Goal: Task Accomplishment & Management: Manage account settings

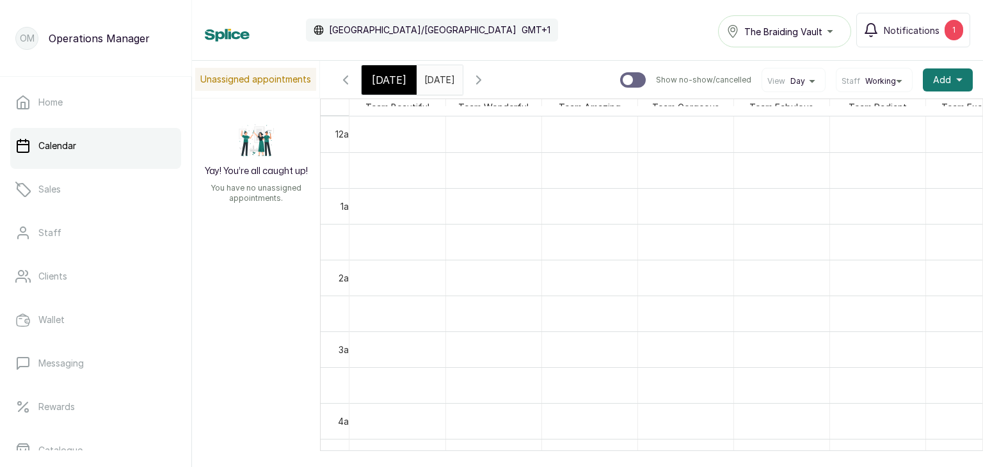
scroll to position [0, 58]
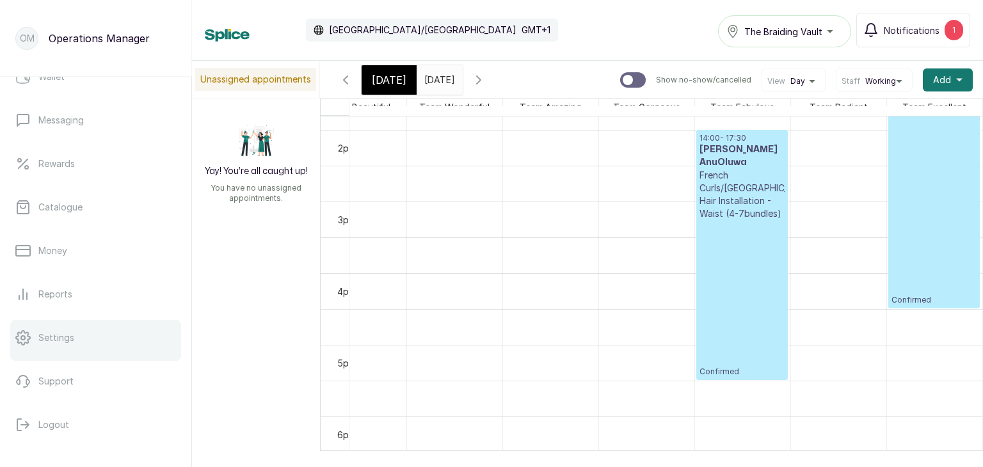
click at [65, 326] on link "Settings" at bounding box center [95, 338] width 171 height 36
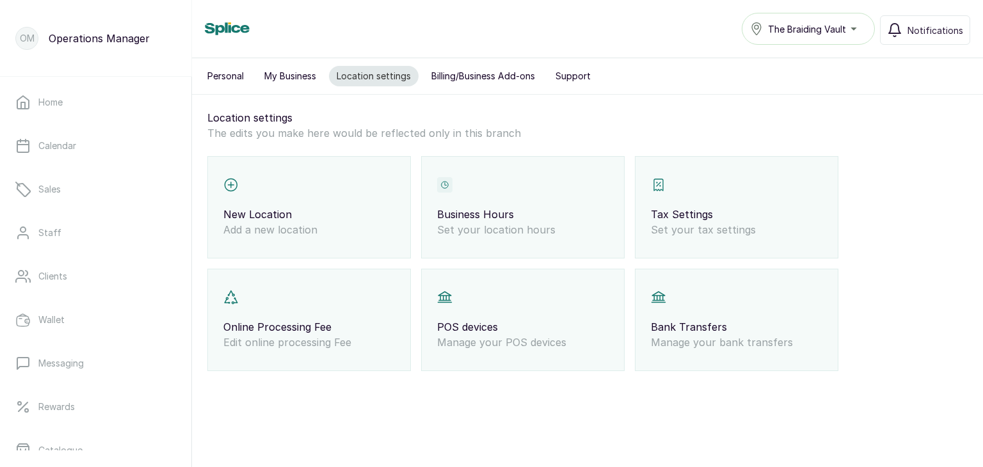
click at [563, 213] on p "Business Hours" at bounding box center [523, 214] width 172 height 15
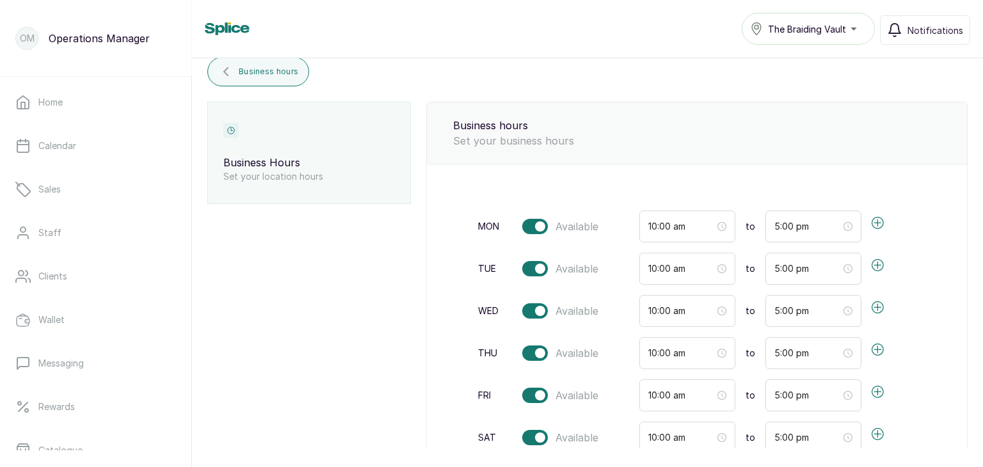
scroll to position [52, 0]
click at [775, 267] on input "5:00 pm" at bounding box center [808, 269] width 67 height 14
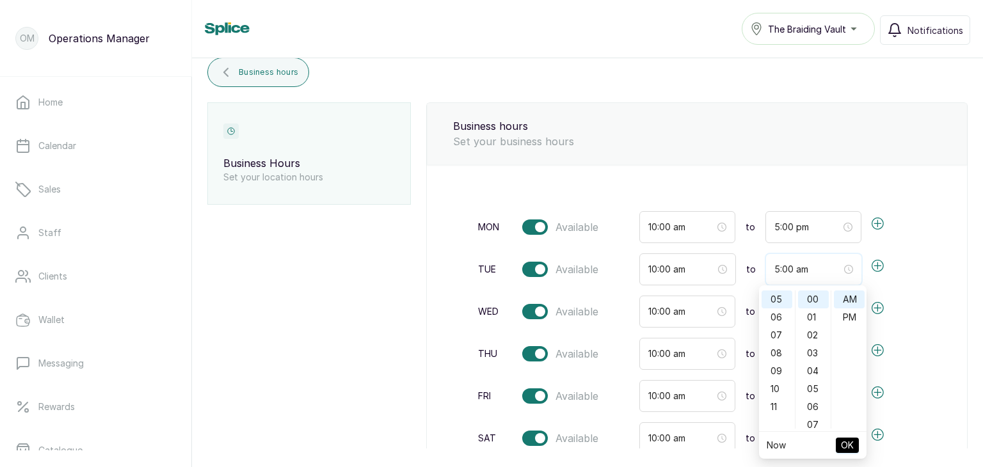
scroll to position [0, 0]
click at [849, 450] on span "OK" at bounding box center [847, 445] width 13 height 24
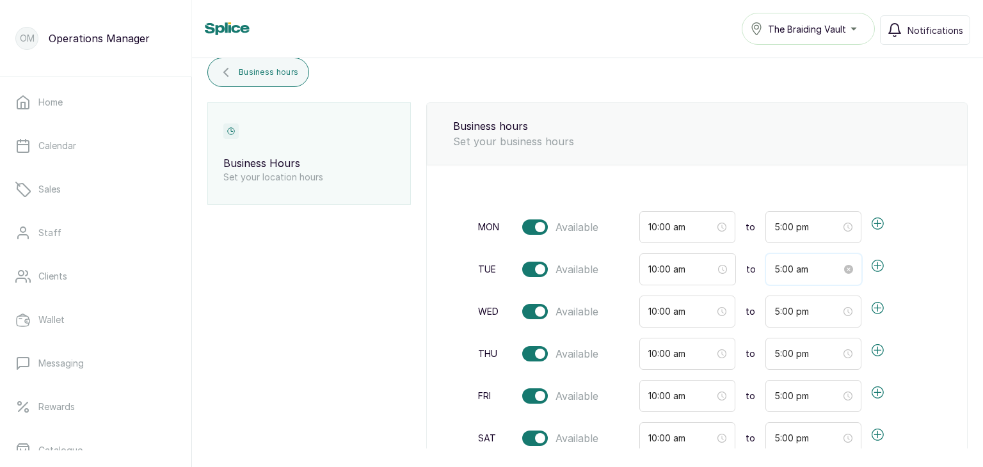
click at [775, 271] on input "5:00 am" at bounding box center [808, 269] width 67 height 14
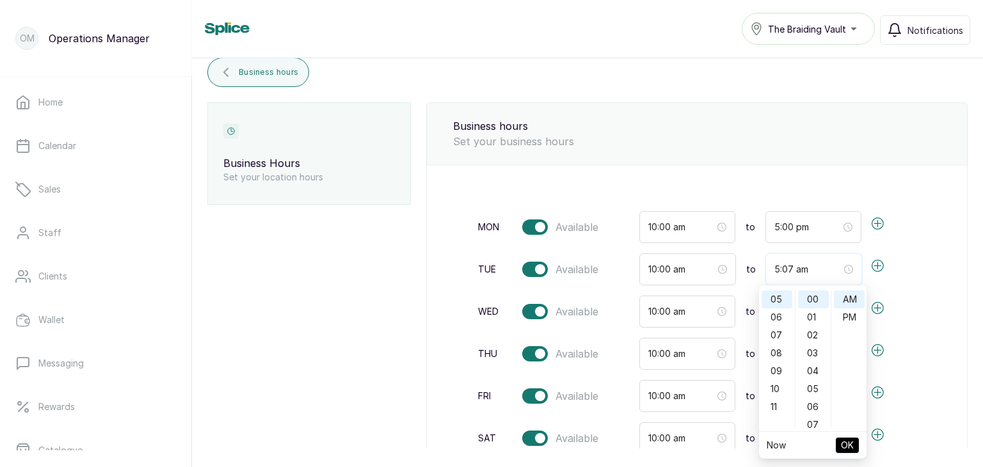
type input "5:00 am"
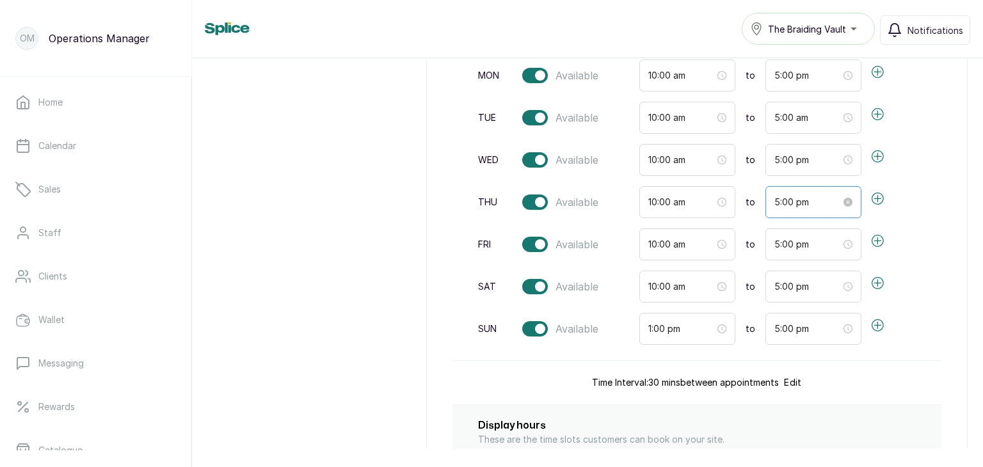
scroll to position [138, 0]
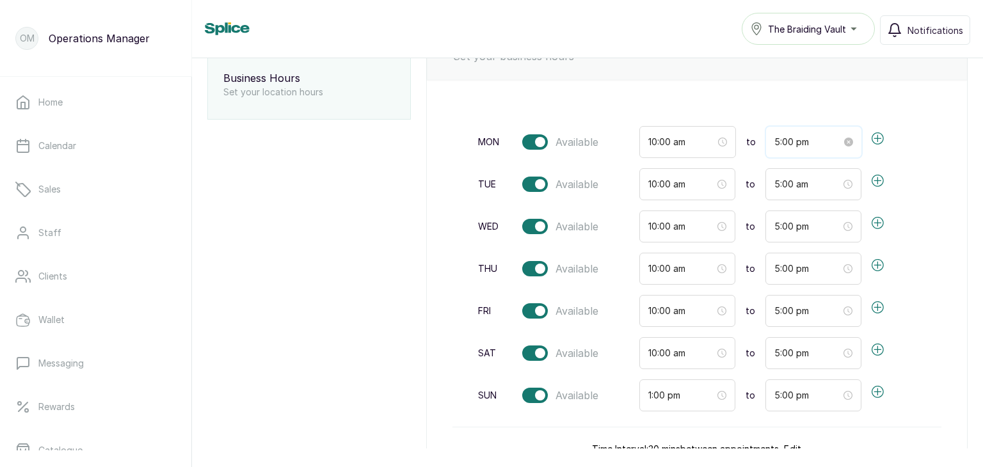
click at [795, 141] on input "5:00 pm" at bounding box center [808, 142] width 67 height 14
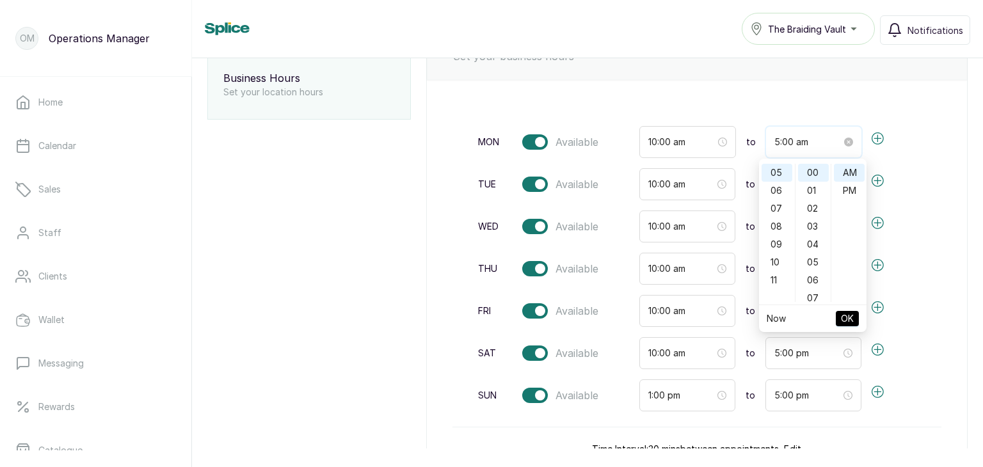
scroll to position [0, 0]
type input "5:00 am"
click at [847, 318] on span "OK" at bounding box center [847, 319] width 13 height 24
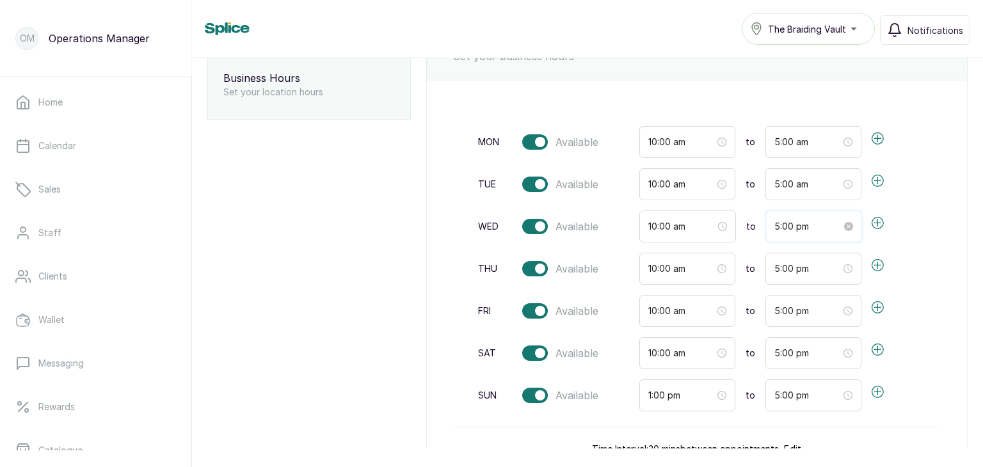
click at [794, 224] on input "5:00 pm" at bounding box center [808, 227] width 67 height 14
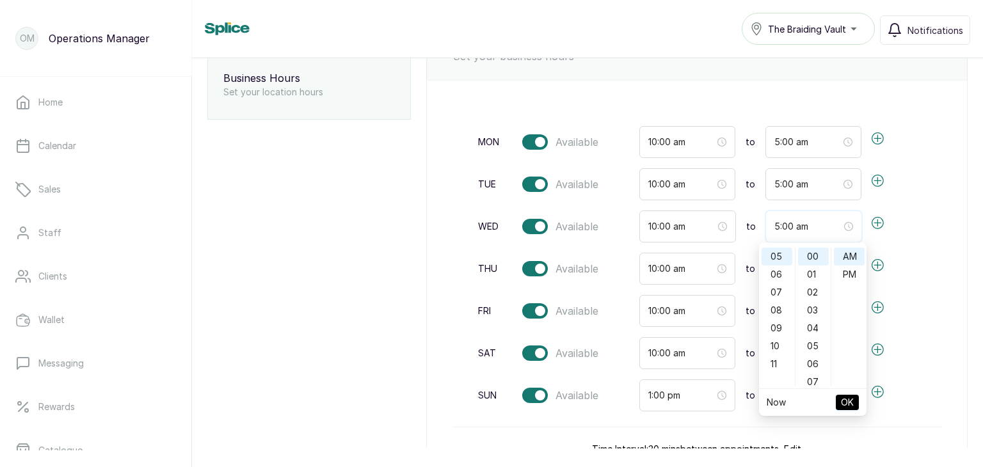
type input "5:00 am"
click at [845, 403] on span "OK" at bounding box center [847, 403] width 13 height 24
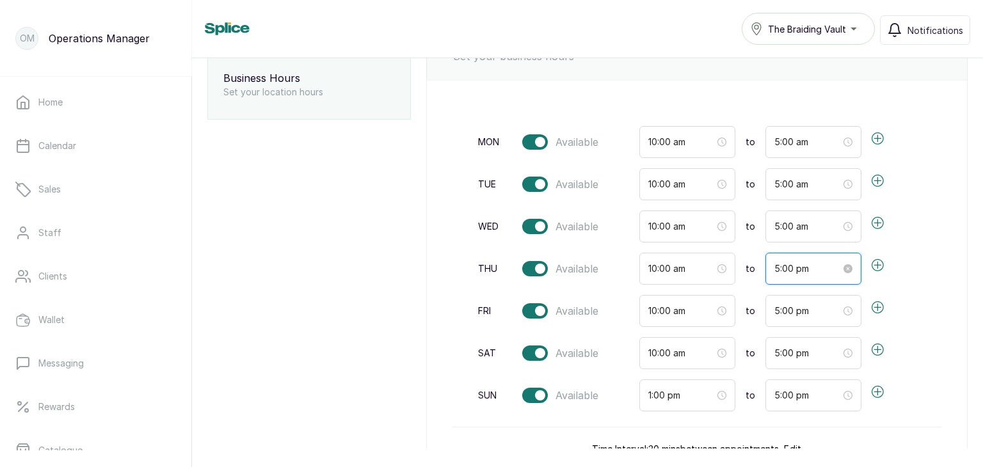
click at [796, 263] on input "5:00 pm" at bounding box center [808, 269] width 67 height 14
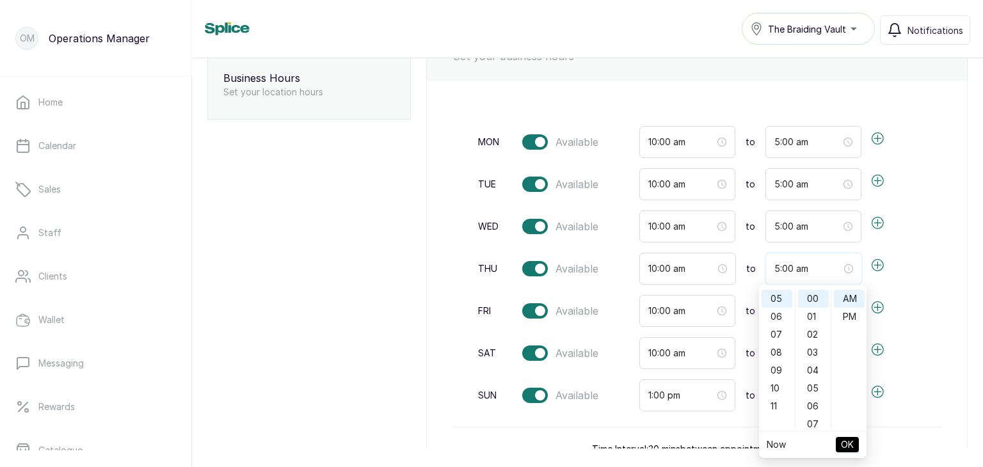
type input "5:00 am"
click at [848, 449] on span "OK" at bounding box center [847, 445] width 13 height 24
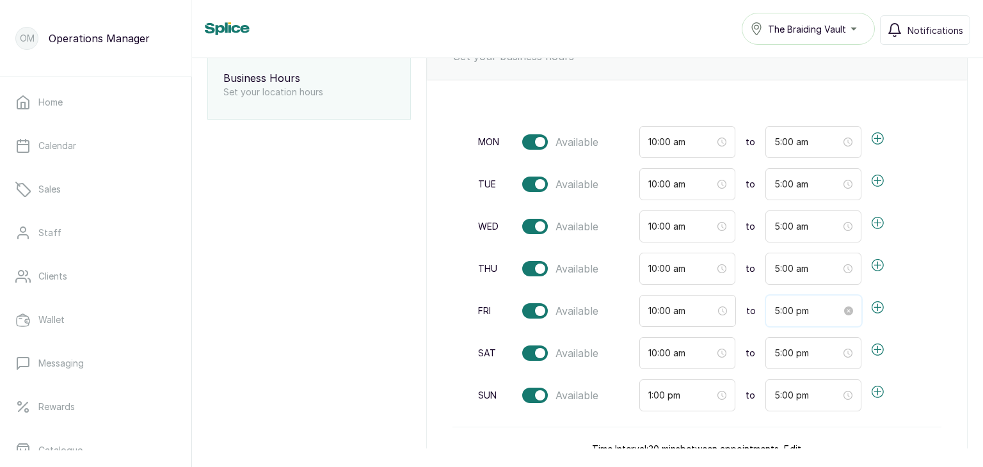
click at [789, 304] on input "5:00 pm" at bounding box center [808, 311] width 67 height 14
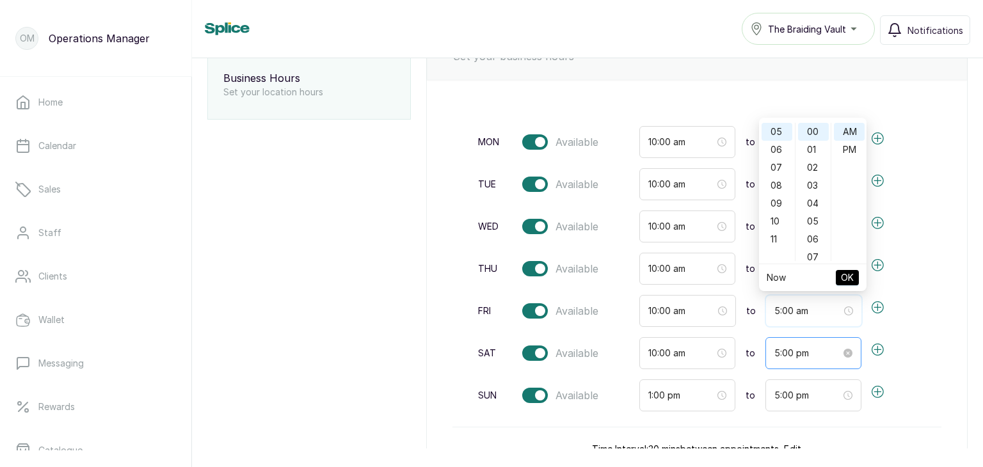
type input "5:00 am"
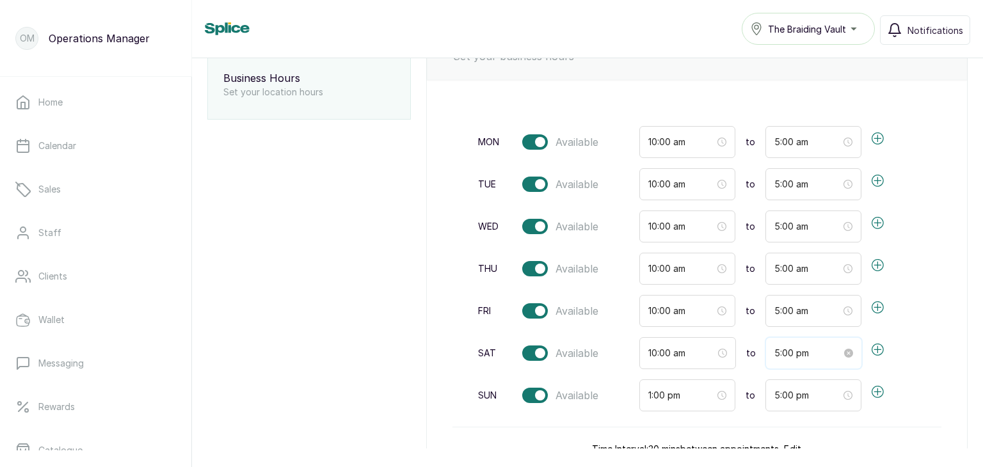
click at [795, 348] on input "5:00 pm" at bounding box center [808, 353] width 67 height 14
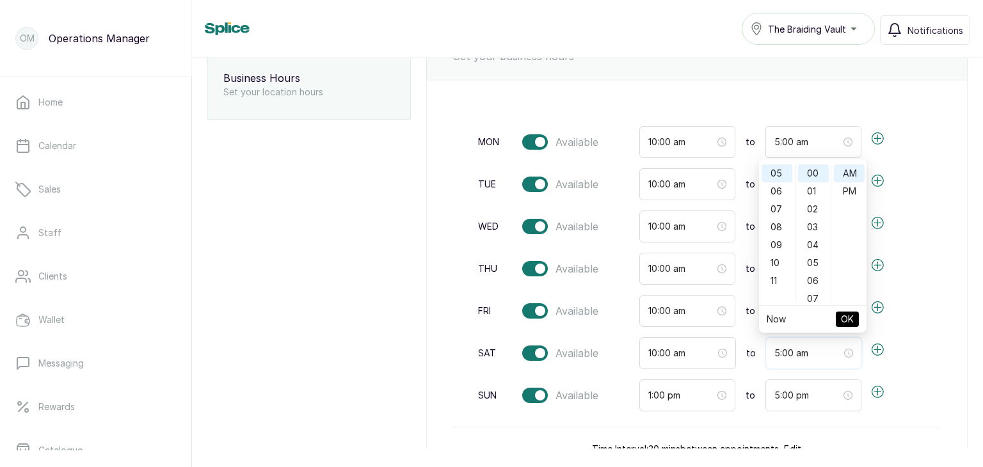
type input "5:00 am"
click at [843, 314] on span "OK" at bounding box center [847, 319] width 13 height 24
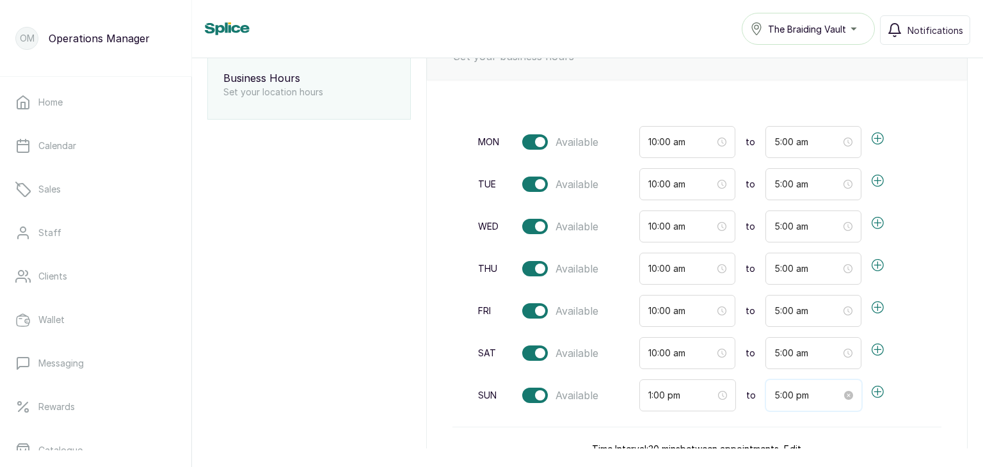
click at [795, 390] on input "5:00 pm" at bounding box center [808, 396] width 67 height 14
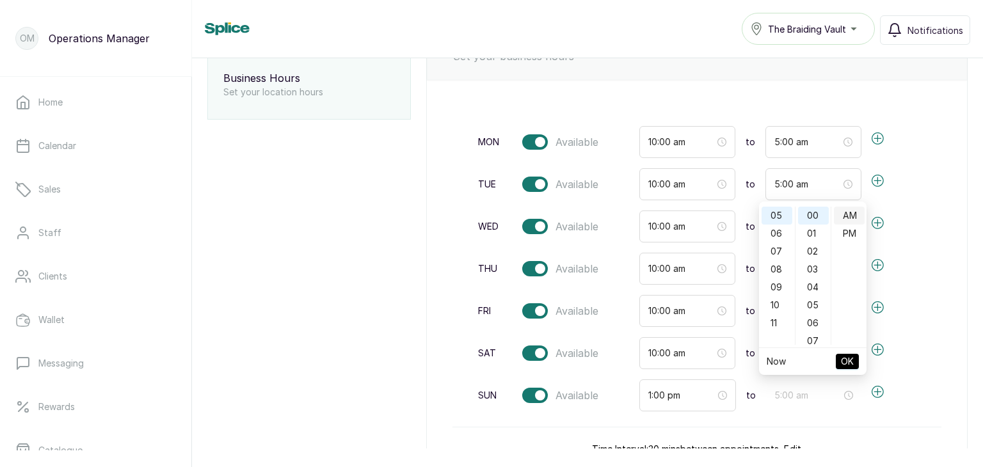
click at [848, 216] on div "AM" at bounding box center [849, 216] width 31 height 18
type input "5:00 am"
click at [850, 359] on span "OK" at bounding box center [847, 362] width 13 height 24
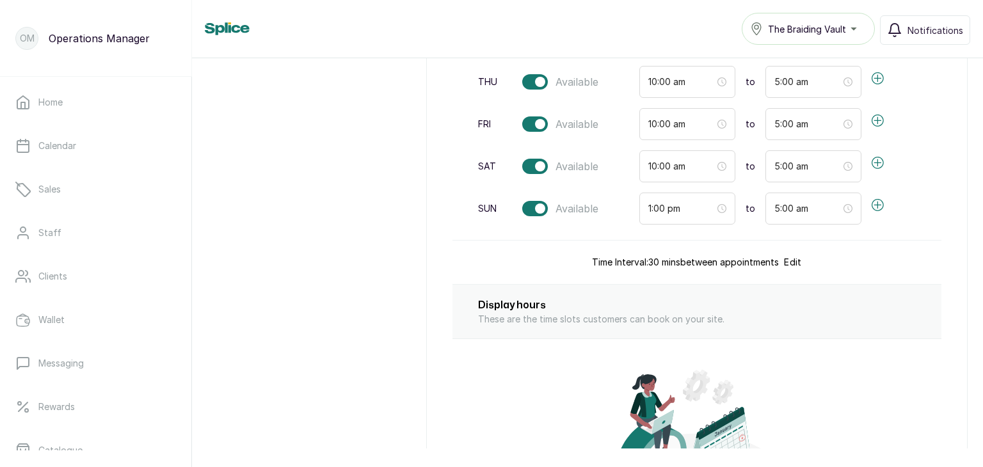
scroll to position [541, 0]
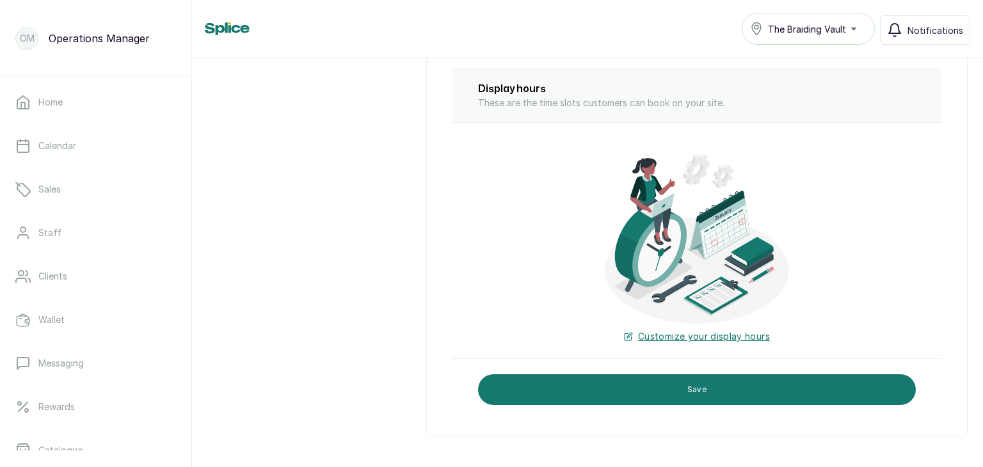
click at [734, 397] on button "Save" at bounding box center [697, 390] width 438 height 31
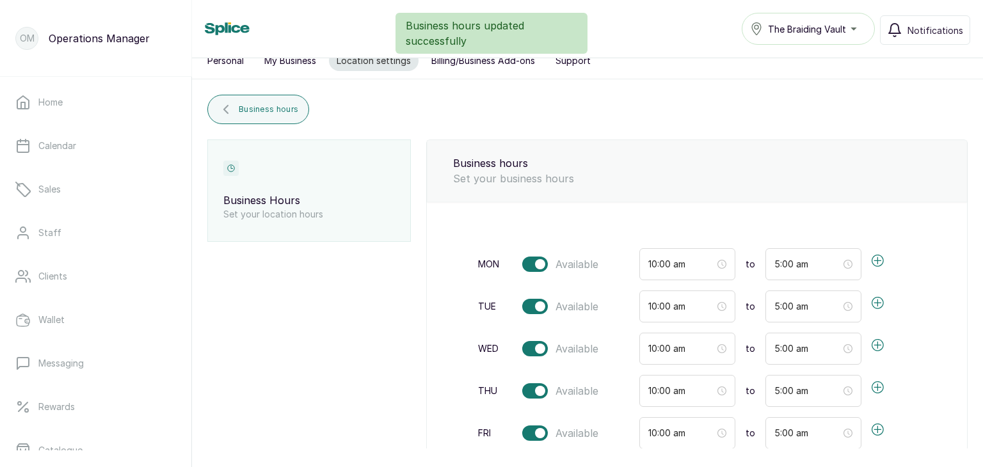
scroll to position [0, 0]
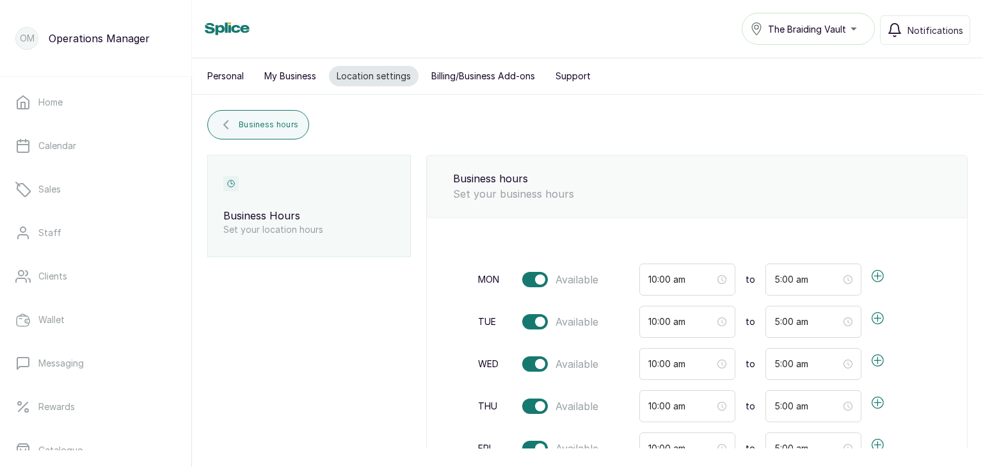
click at [855, 26] on div "The Braiding Vault" at bounding box center [808, 28] width 117 height 15
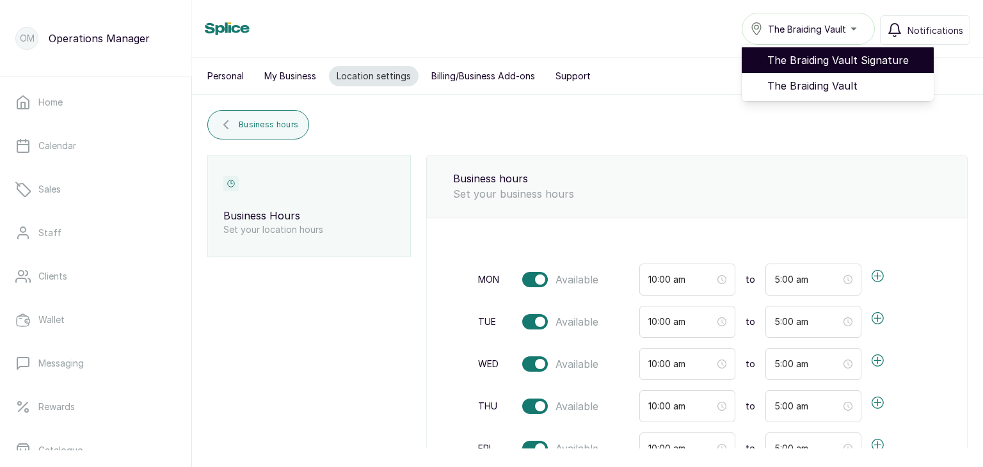
click at [840, 61] on span "The Braiding Vault Signature" at bounding box center [846, 59] width 156 height 15
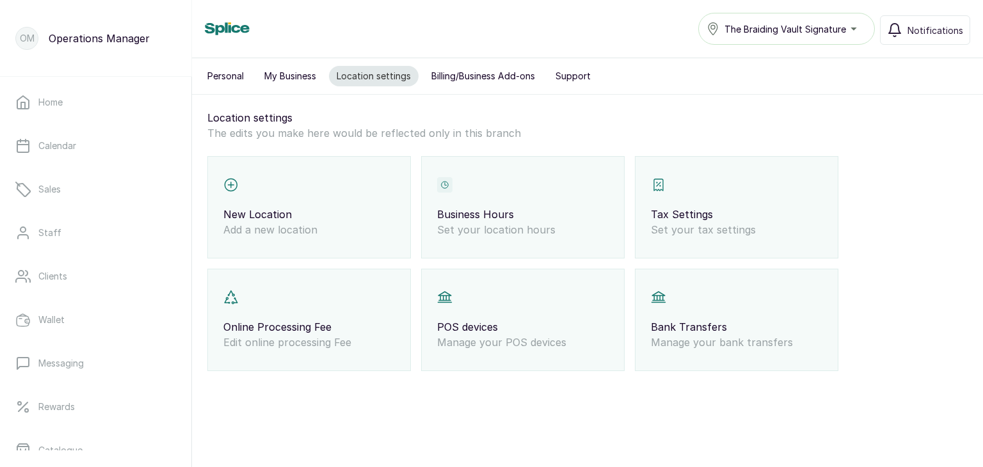
click at [542, 216] on p "Business Hours" at bounding box center [523, 214] width 172 height 15
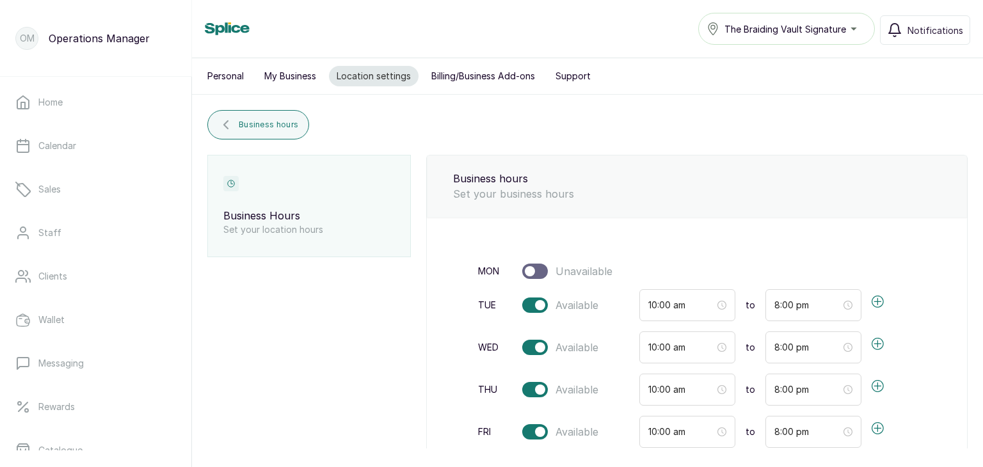
click at [857, 24] on div "The Braiding Vault Signature" at bounding box center [787, 28] width 160 height 15
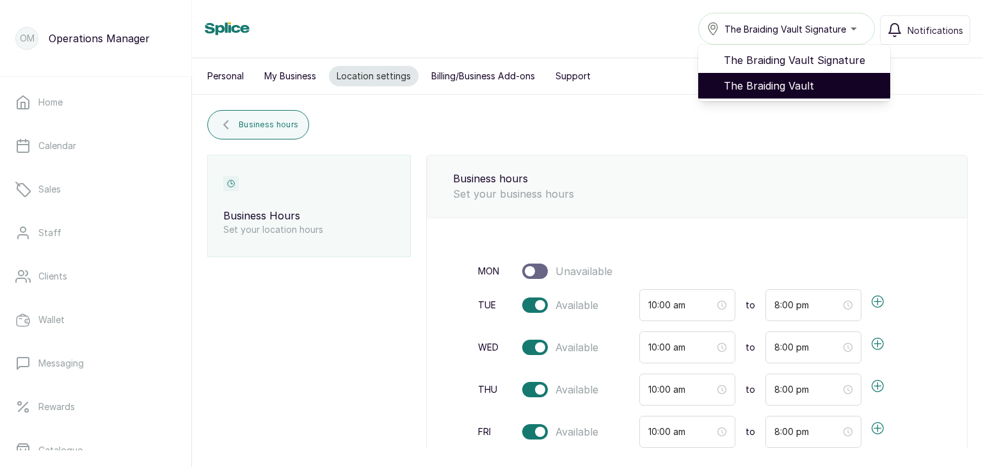
click at [819, 81] on span "The Braiding Vault" at bounding box center [802, 85] width 156 height 15
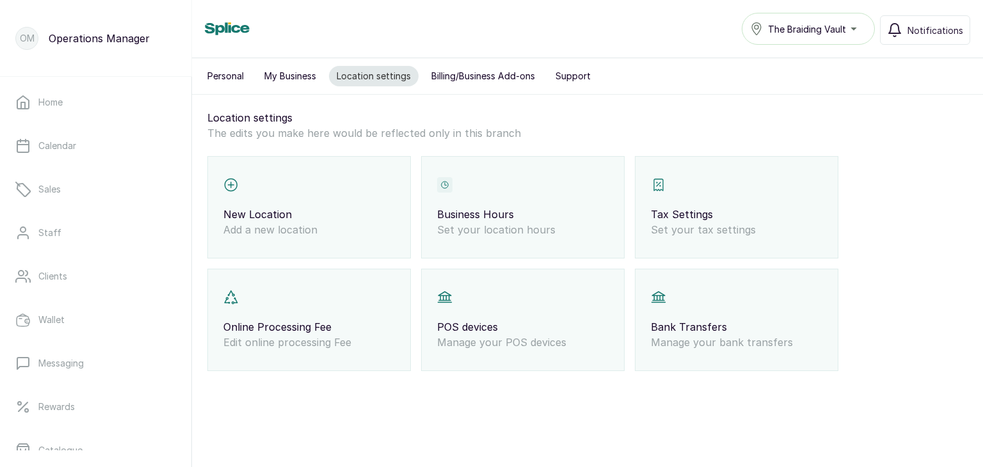
click at [572, 202] on div "Business Hours Set your location hours" at bounding box center [523, 207] width 204 height 102
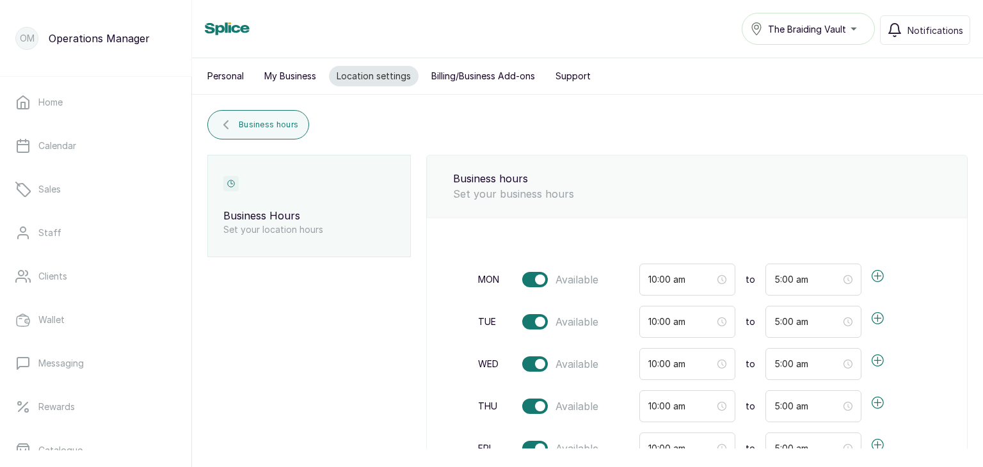
click at [855, 29] on div "The Braiding Vault" at bounding box center [808, 28] width 117 height 15
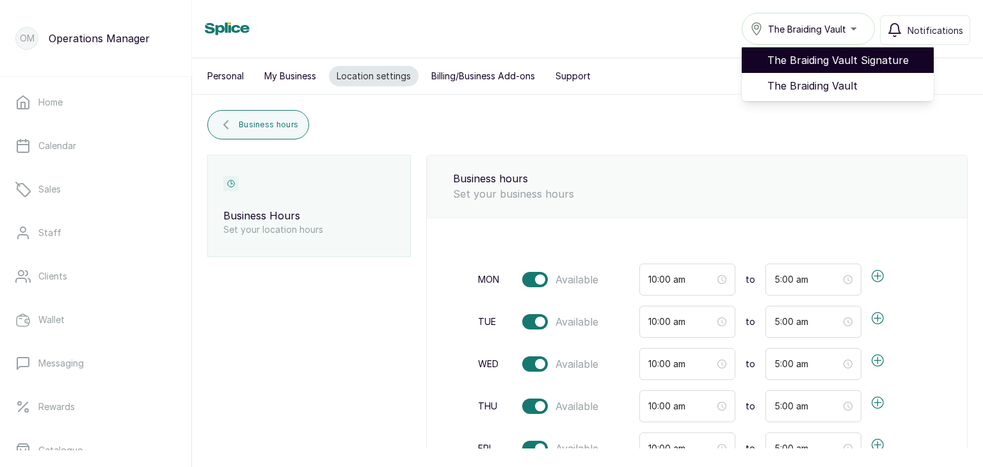
click at [830, 72] on li "The Braiding Vault Signature" at bounding box center [838, 60] width 192 height 26
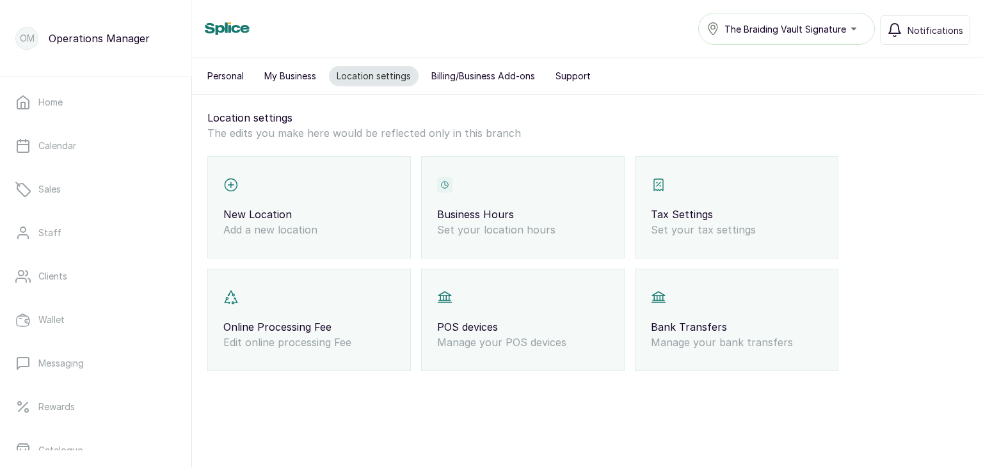
click at [562, 249] on div "Business Hours Set your location hours" at bounding box center [523, 207] width 204 height 102
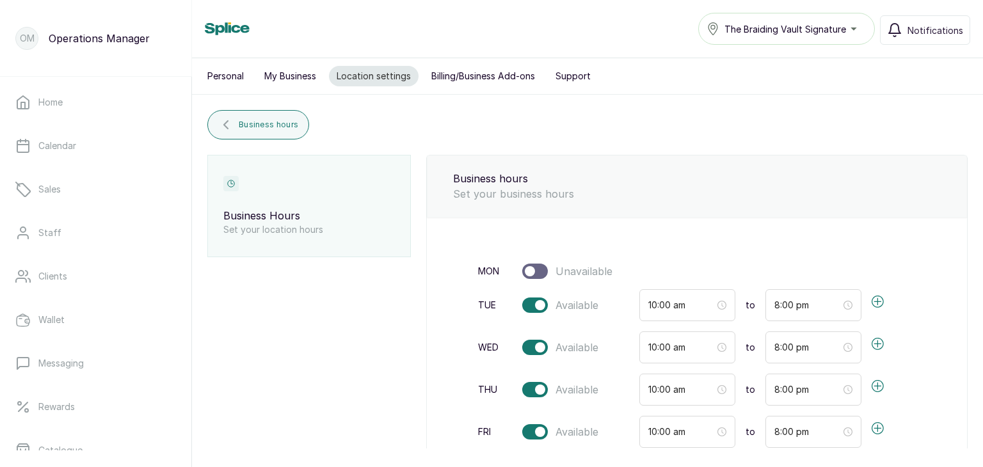
click at [302, 79] on button "My Business" at bounding box center [290, 76] width 67 height 20
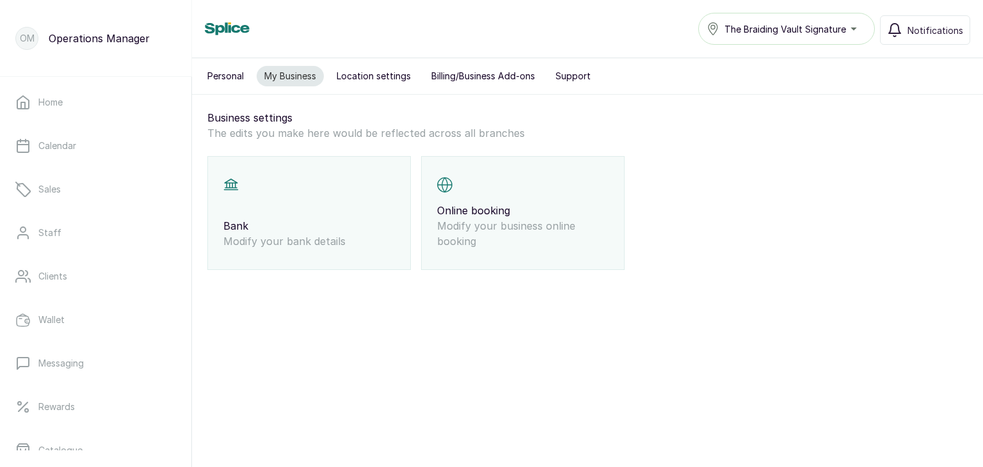
click at [390, 75] on button "Location settings" at bounding box center [374, 76] width 90 height 20
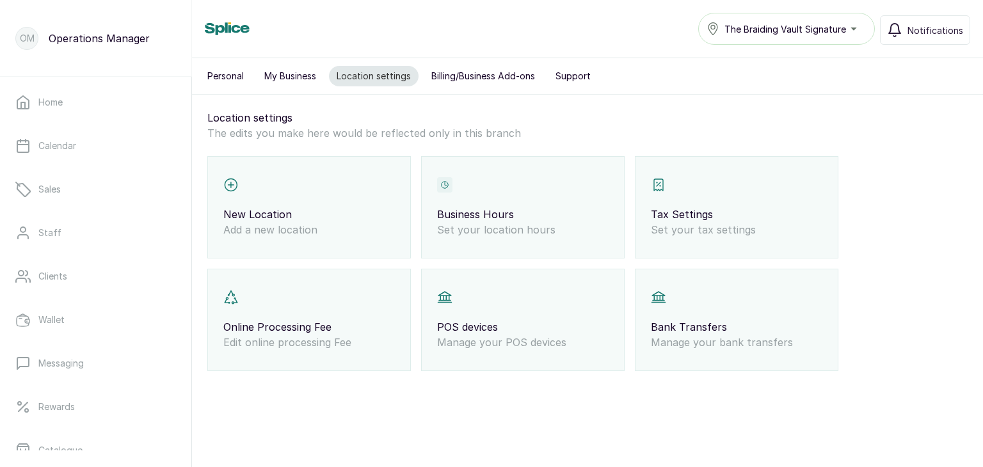
click at [563, 202] on div "Business Hours Set your location hours" at bounding box center [523, 207] width 204 height 102
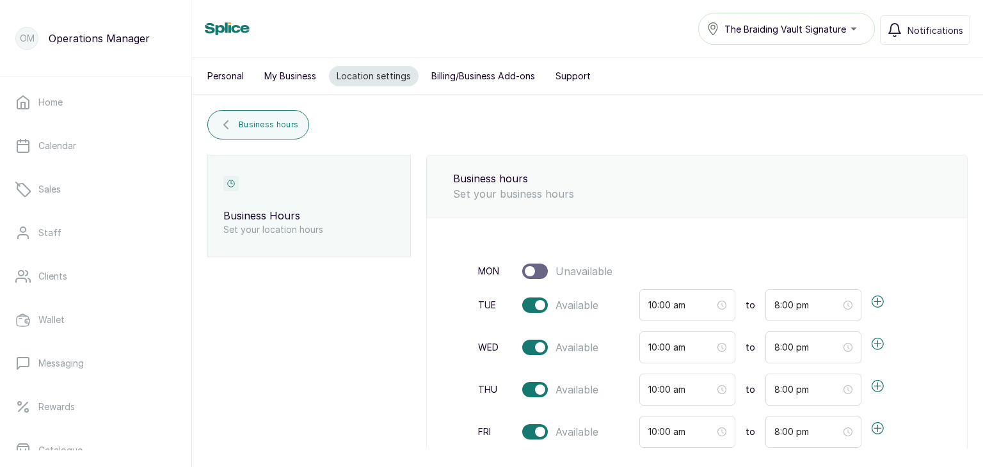
click at [856, 21] on div "The Braiding Vault Signature" at bounding box center [787, 28] width 160 height 15
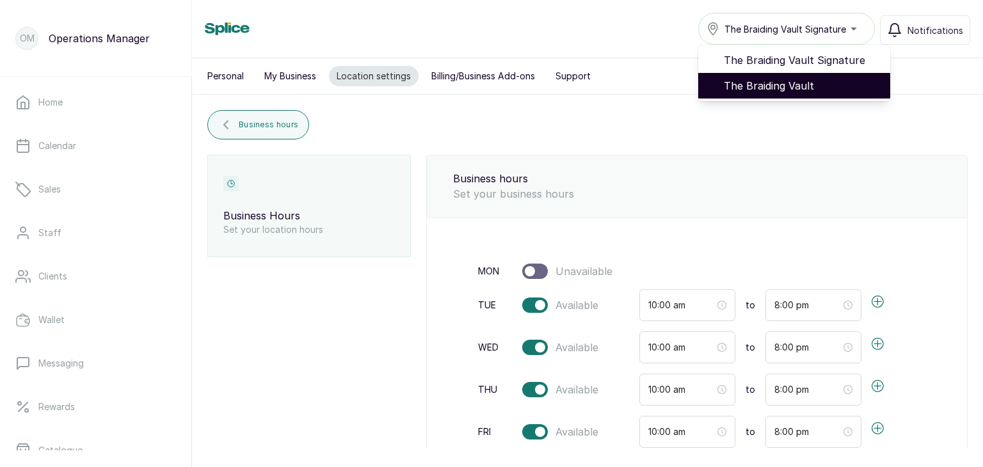
click at [813, 83] on span "The Braiding Vault" at bounding box center [802, 85] width 156 height 15
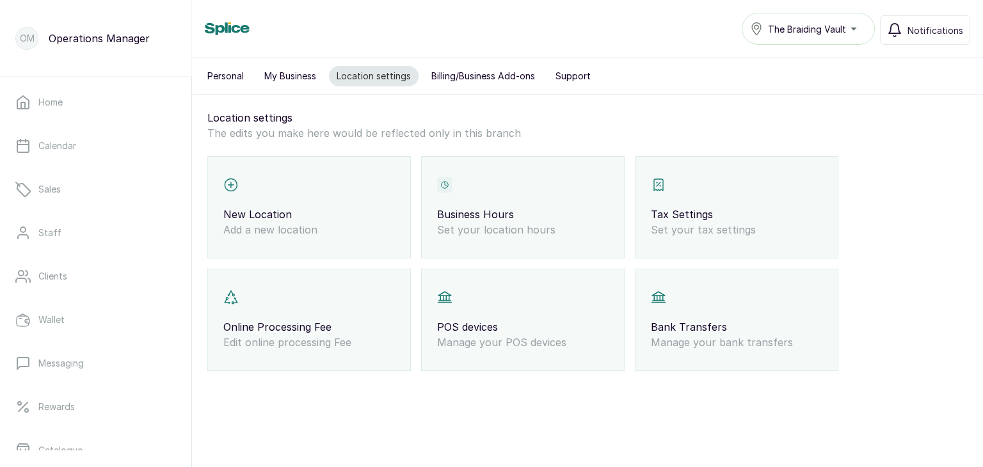
click at [501, 204] on div "Business Hours Set your location hours" at bounding box center [523, 207] width 204 height 102
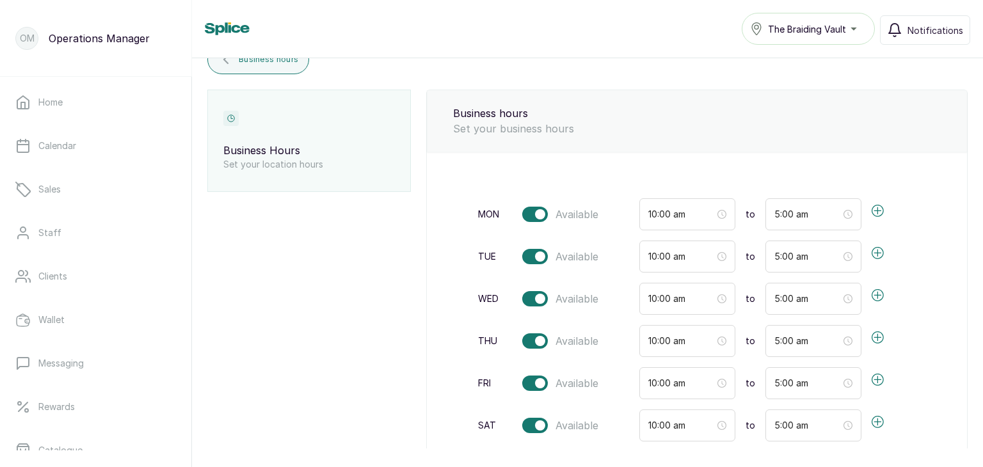
scroll to position [64, 0]
